Goal: Register for event/course

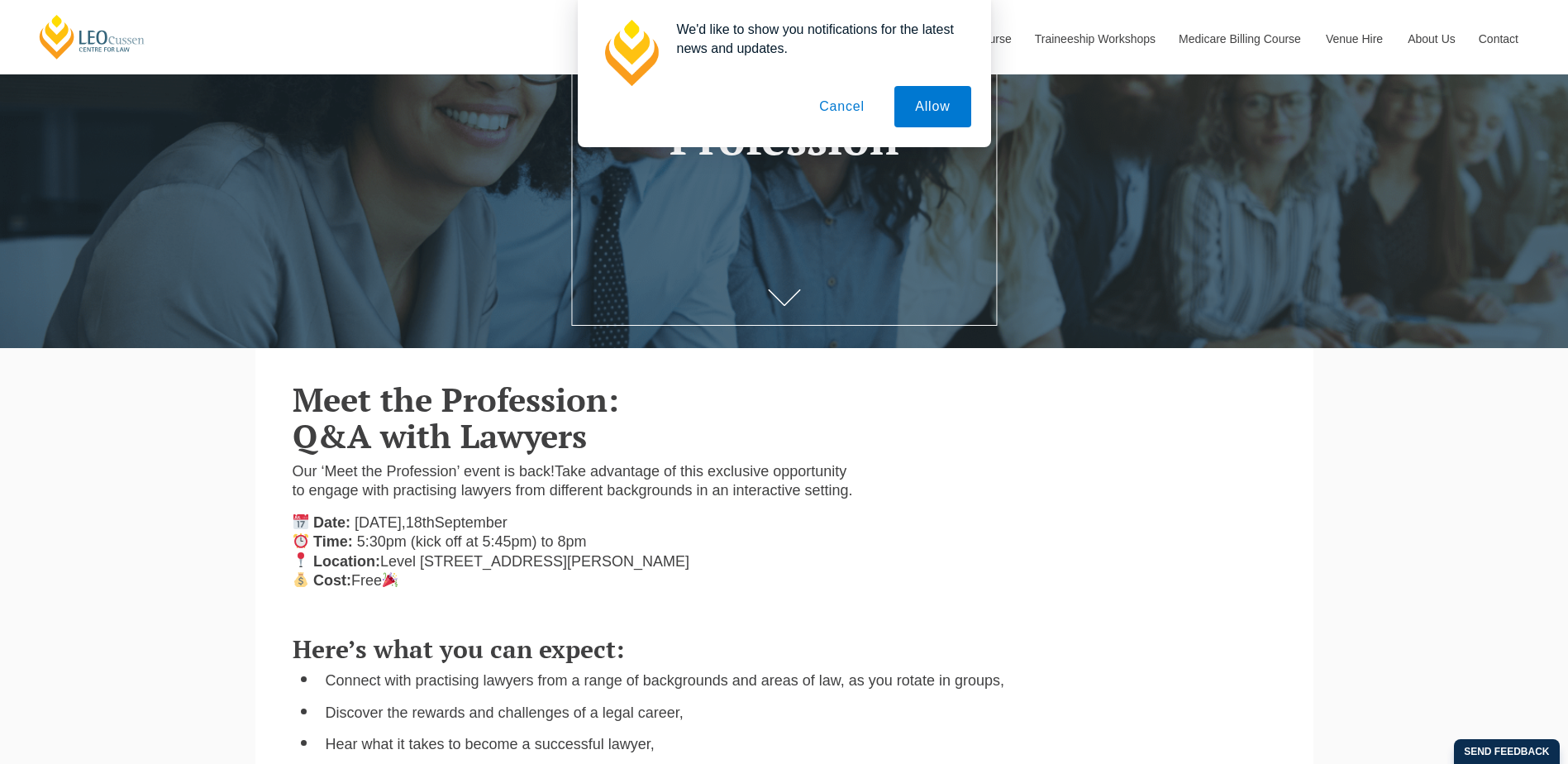
click at [858, 118] on button "Cancel" at bounding box center [842, 106] width 87 height 42
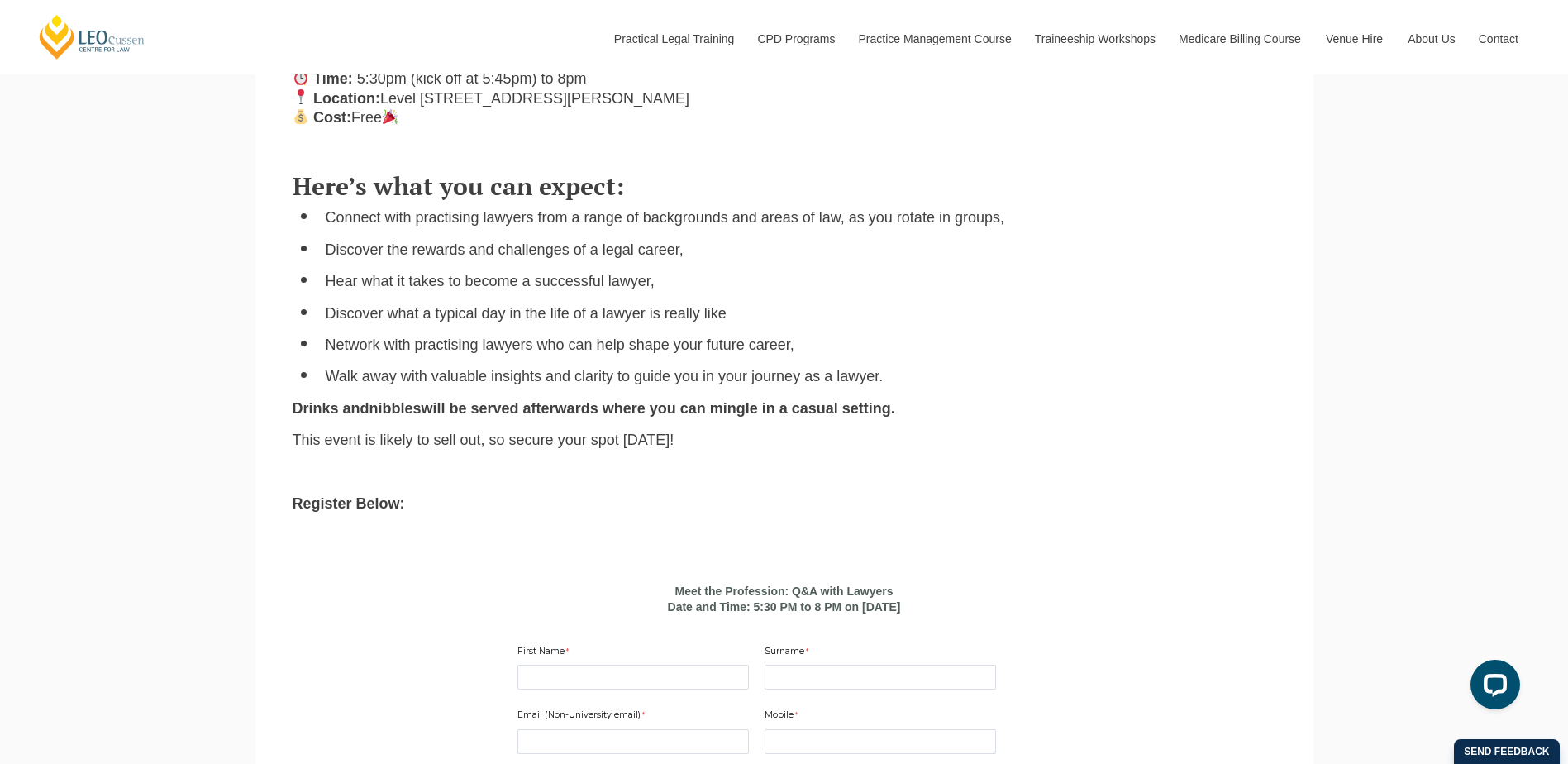
scroll to position [692, 0]
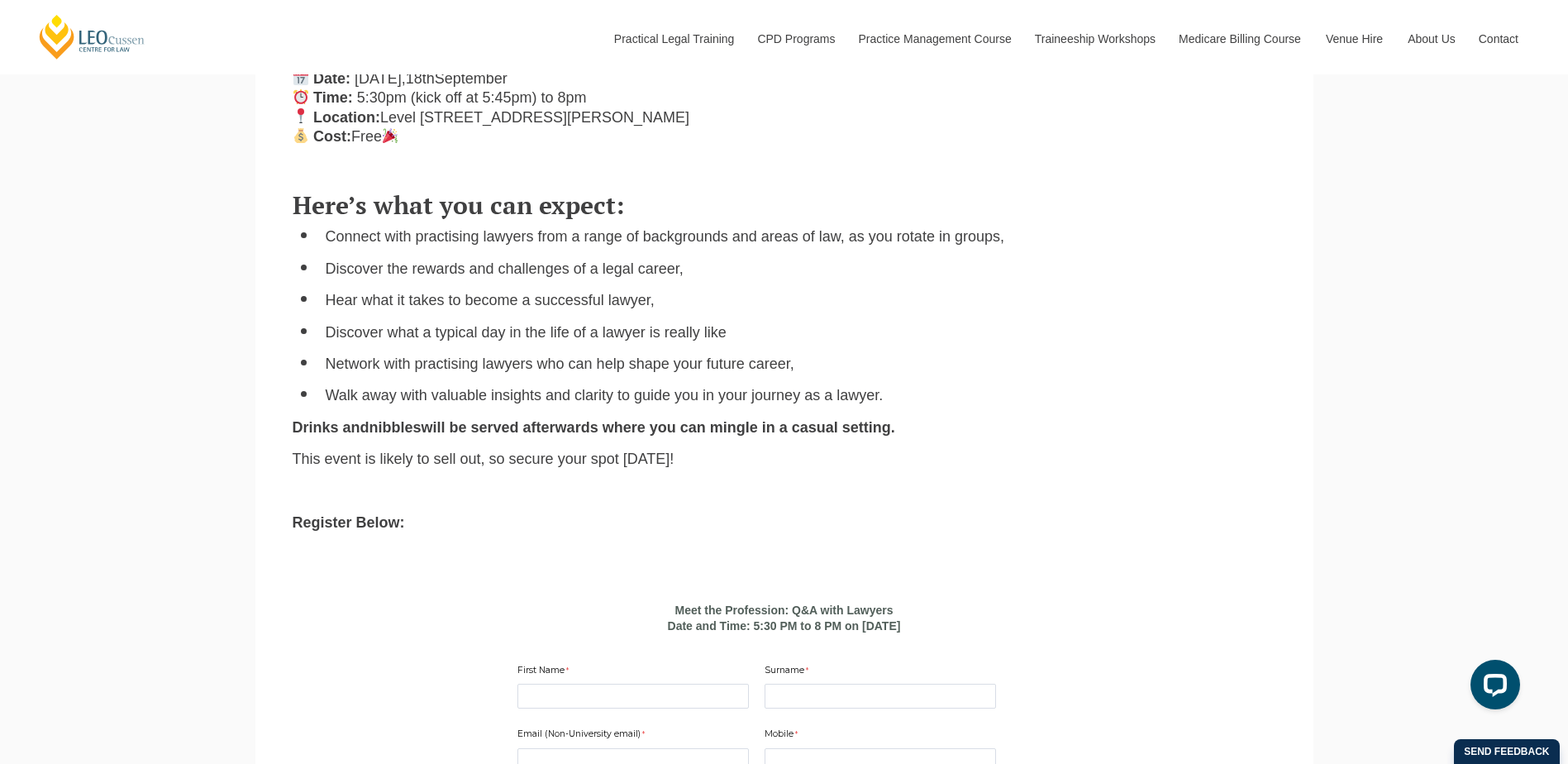
click at [351, 467] on span "This event is likely to sell out, so secure your spot [DATE]!" at bounding box center [483, 459] width 382 height 17
drag, startPoint x: 348, startPoint y: 477, endPoint x: 794, endPoint y: 514, distance: 447.5
click at [794, 514] on div "Here’s what you can expect: Connect with practising lawyers from a range of bac…" at bounding box center [784, 360] width 1008 height 370
click at [787, 501] on p at bounding box center [784, 491] width 983 height 19
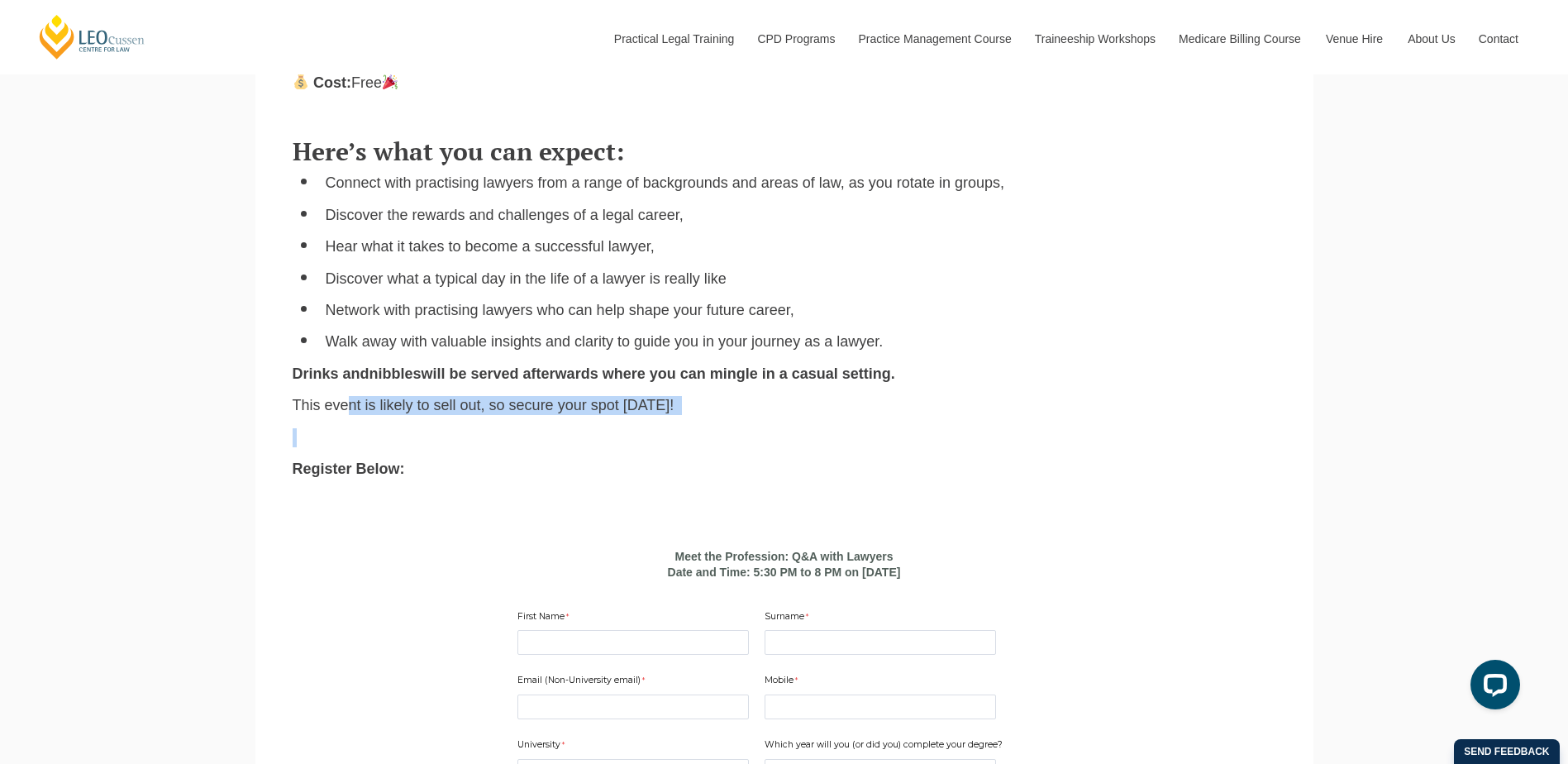
scroll to position [775, 0]
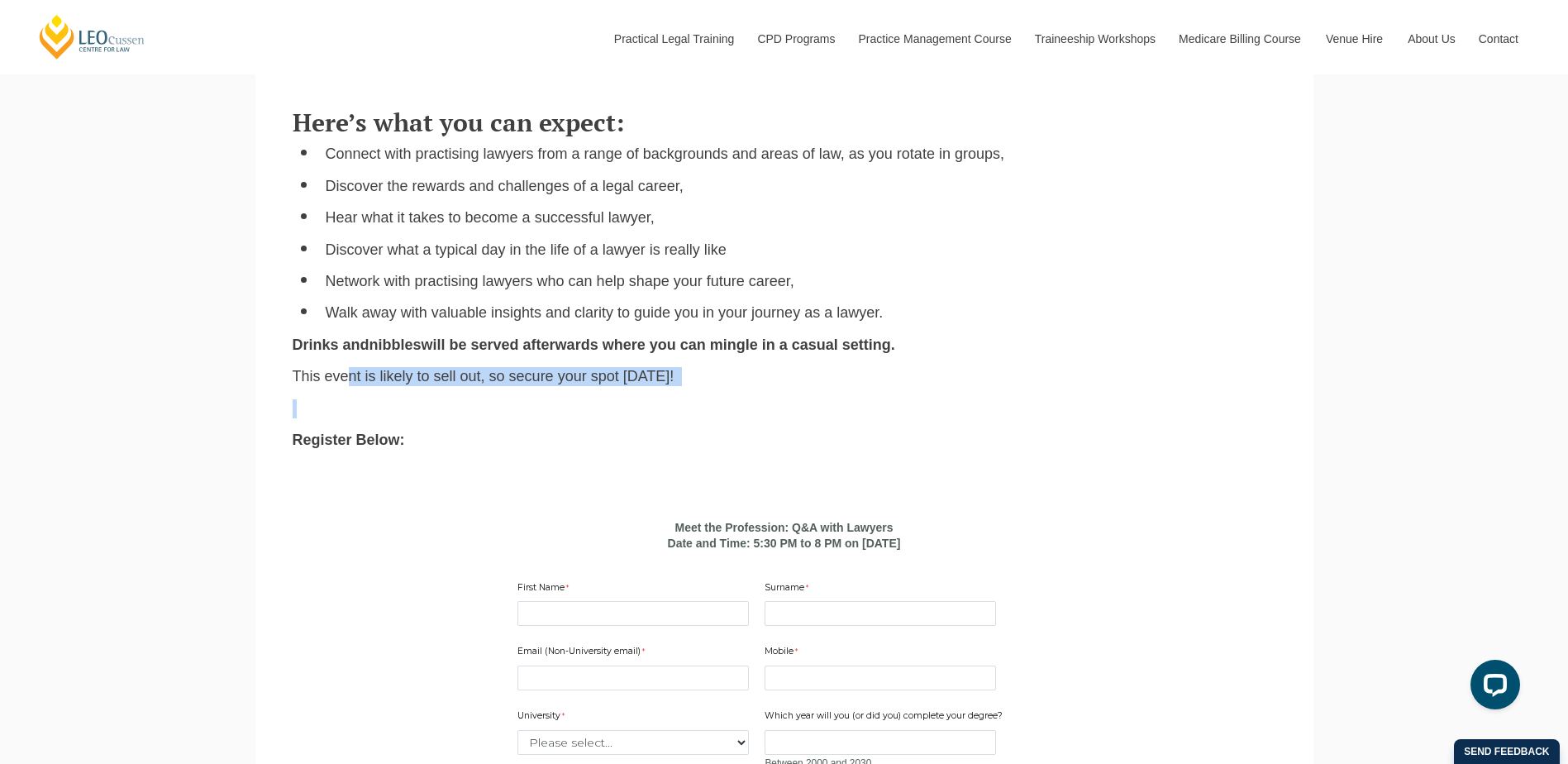
drag, startPoint x: 724, startPoint y: 567, endPoint x: 877, endPoint y: 565, distance: 153.0
click at [877, 550] on b "Date and Time: 5:30 PM to 8 PM on [DATE]" at bounding box center [784, 543] width 233 height 13
drag, startPoint x: 623, startPoint y: 564, endPoint x: 957, endPoint y: 565, distance: 334.0
click at [957, 551] on div "Date and Time: 5:30 PM to 8 PM on [DATE]" at bounding box center [784, 543] width 534 height 15
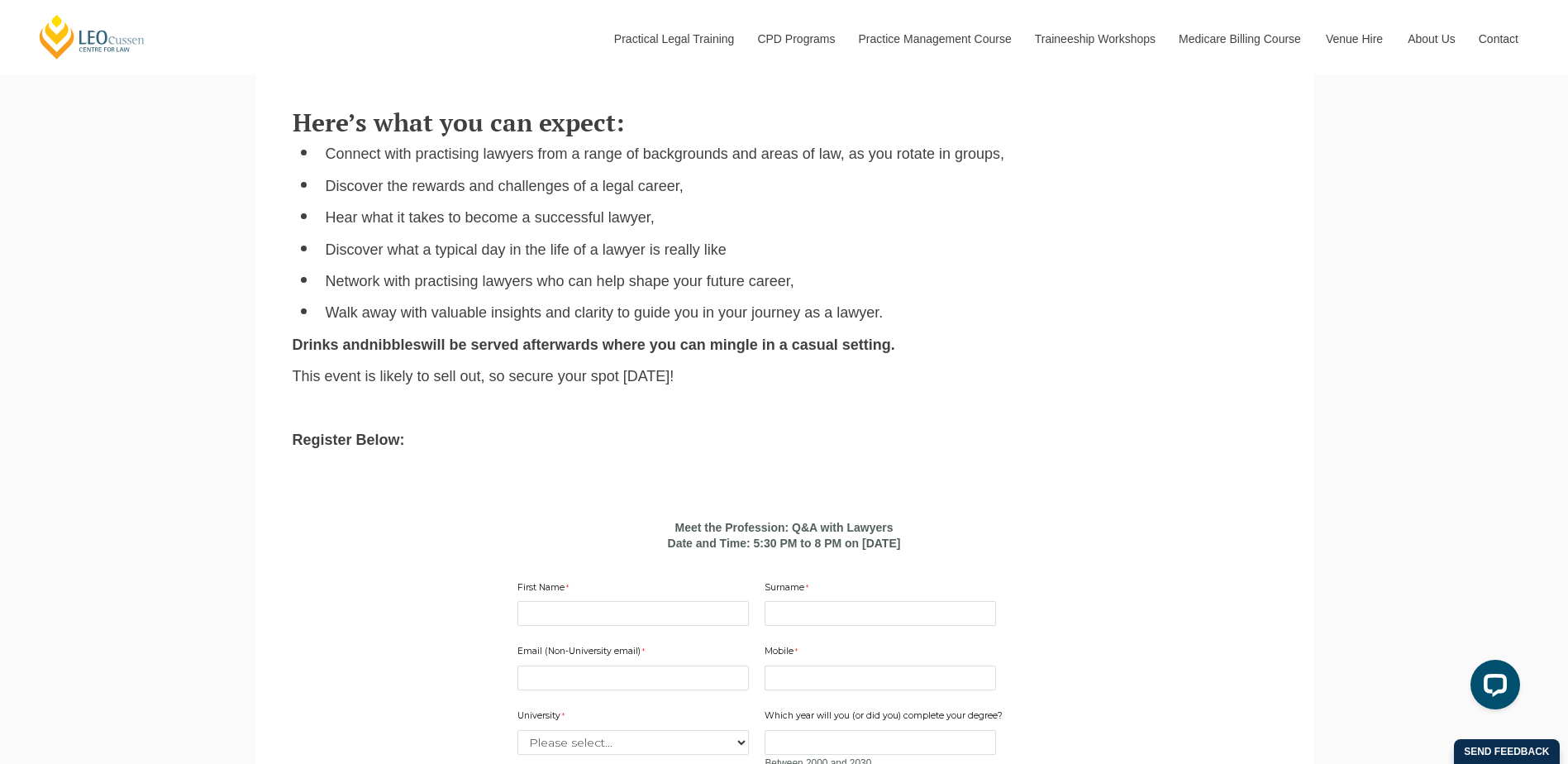
drag, startPoint x: 957, startPoint y: 565, endPoint x: 825, endPoint y: 554, distance: 132.5
click at [825, 534] on b "Meet the Profession: Q&A with Lawyers" at bounding box center [784, 528] width 219 height 13
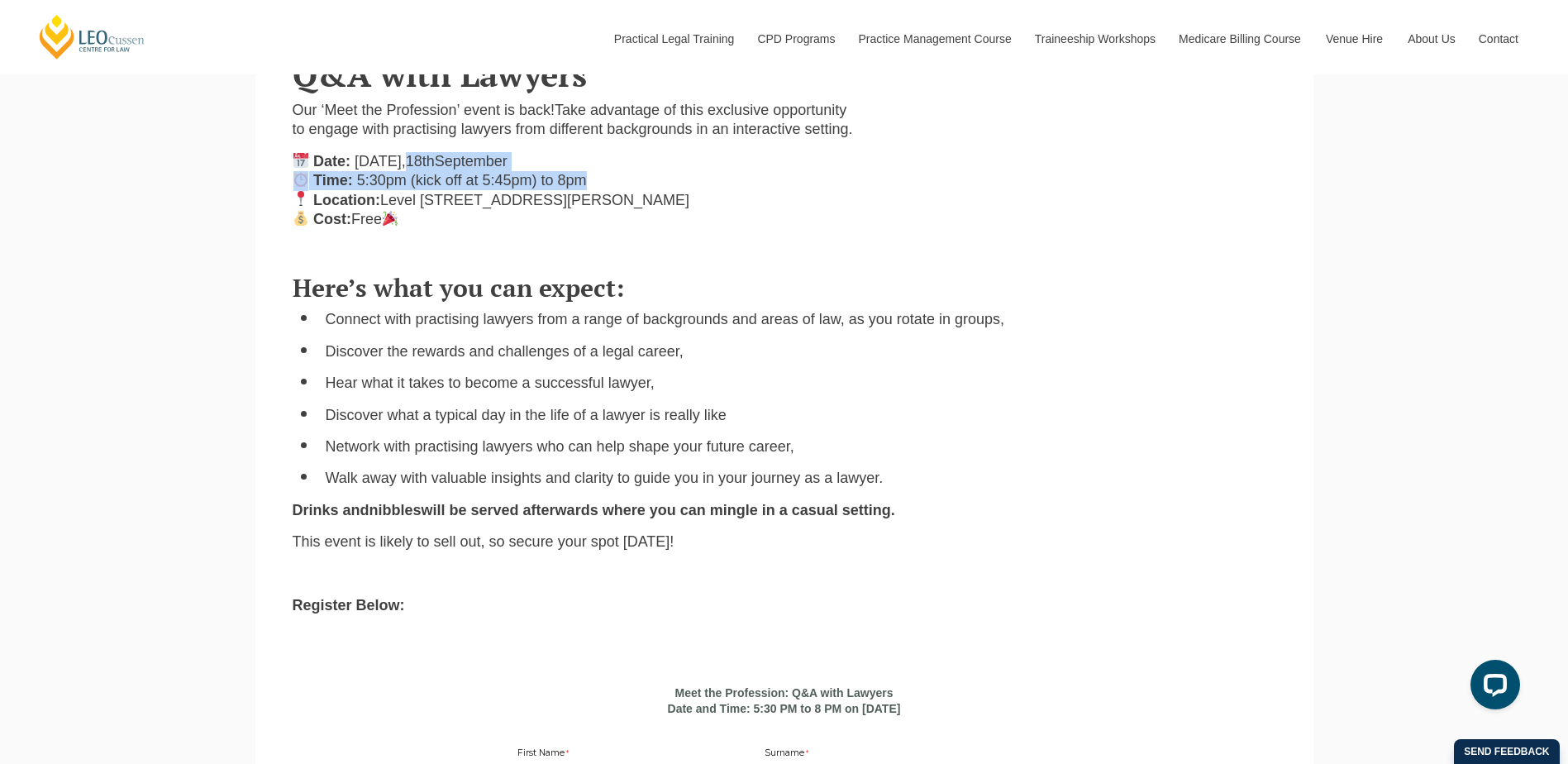
drag, startPoint x: 410, startPoint y: 181, endPoint x: 612, endPoint y: 201, distance: 203.0
click at [612, 201] on p "Date: [DATE] Time: 5:30pm (kick off at 5:45pm) to 8pm Location: [STREET_ADDRESS…" at bounding box center [574, 191] width 564 height 78
drag, startPoint x: 612, startPoint y: 201, endPoint x: 529, endPoint y: 227, distance: 87.0
click at [544, 227] on p "Date: [DATE] Time: 5:30pm (kick off at 5:45pm) to 8pm Location: [STREET_ADDRESS…" at bounding box center [574, 191] width 564 height 78
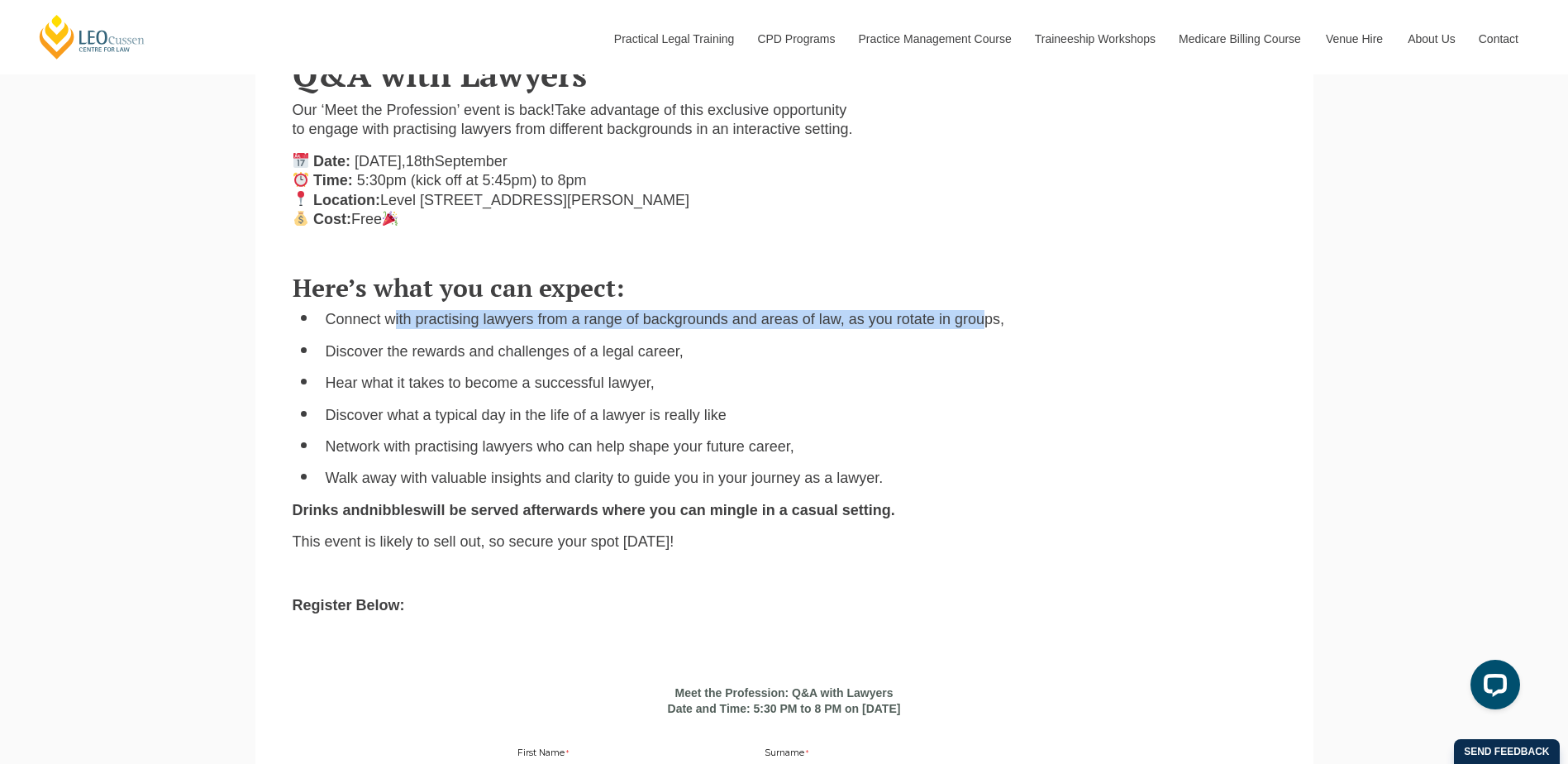
drag, startPoint x: 397, startPoint y: 333, endPoint x: 984, endPoint y: 352, distance: 587.3
click at [984, 329] on li "Connect with practising lawyers from a range of backgrounds and areas of law, a…" at bounding box center [801, 319] width 951 height 19
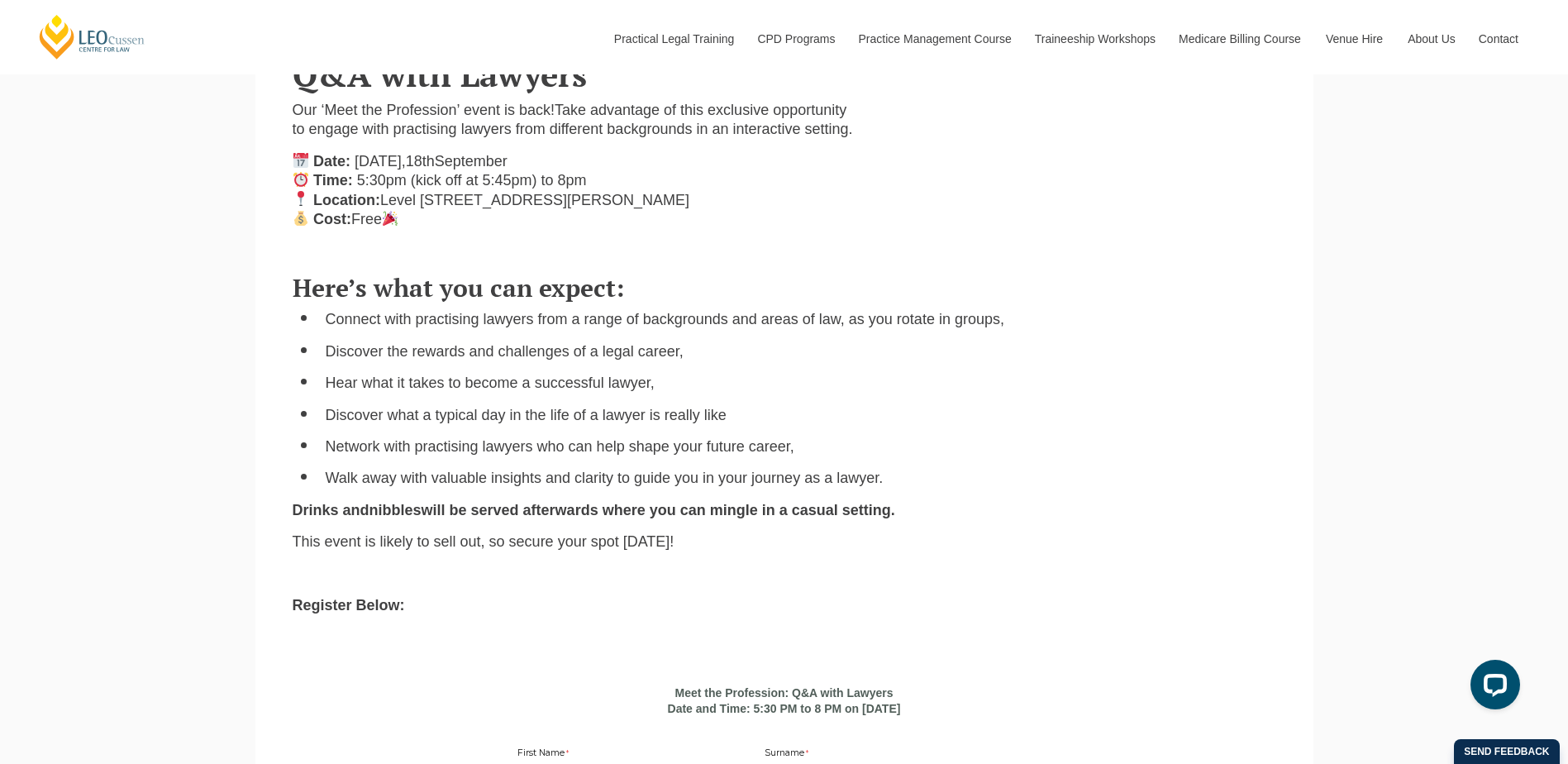
click at [467, 418] on ul "Connect with practising lawyers from a range of backgrounds and areas of law, a…" at bounding box center [784, 399] width 983 height 178
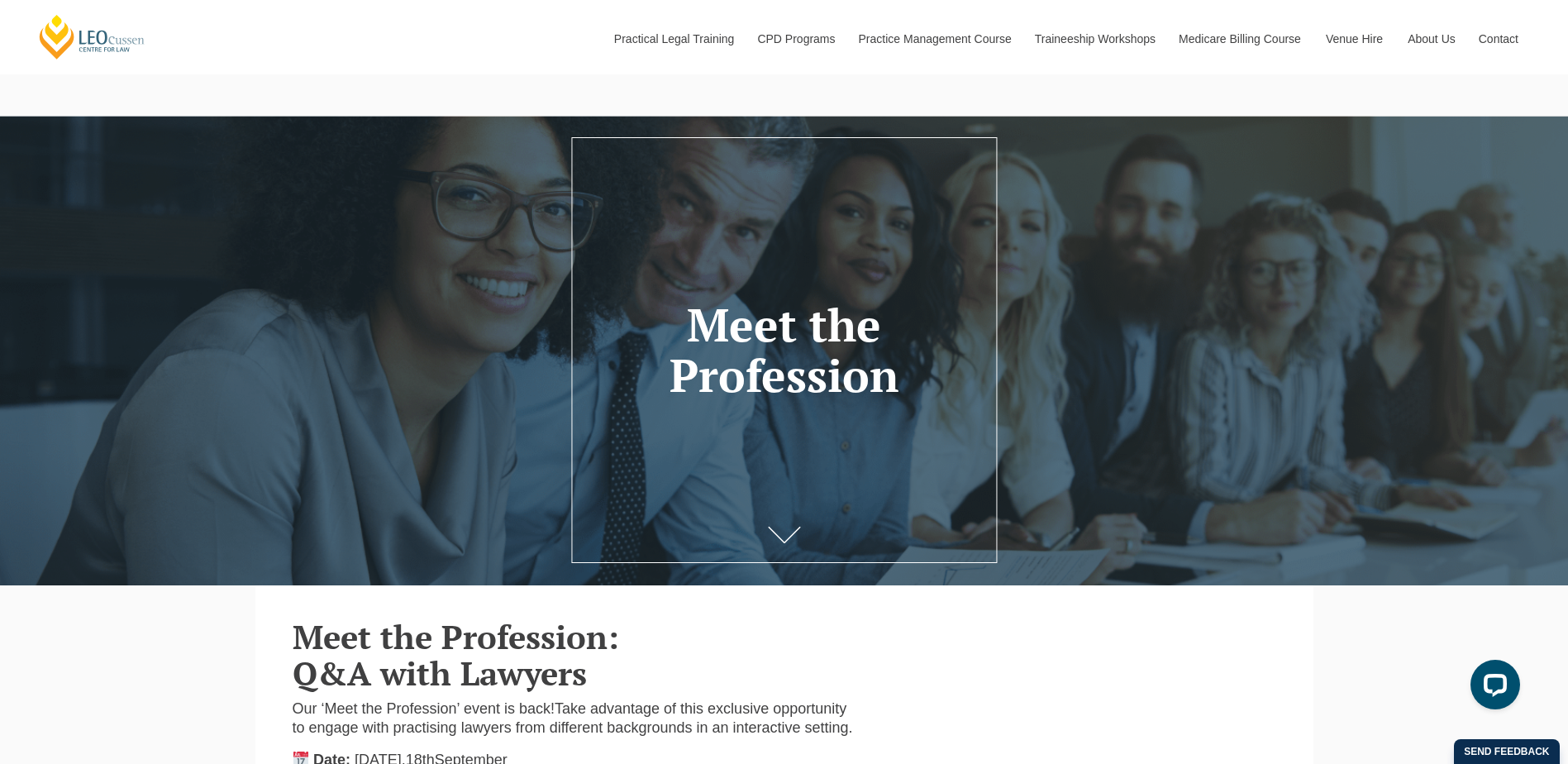
scroll to position [0, 0]
